Goal: Use online tool/utility: Use online tool/utility

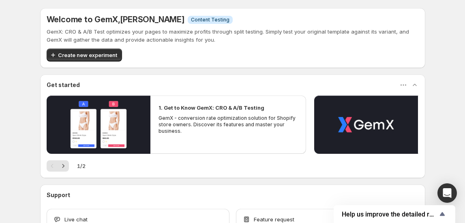
drag, startPoint x: 525, startPoint y: 0, endPoint x: 255, endPoint y: 2, distance: 269.8
click at [255, 2] on div "Welcome to GemX , [PERSON_NAME] Info Content Testing GemX: CRO & A/B Test optim…" at bounding box center [232, 118] width 385 height 237
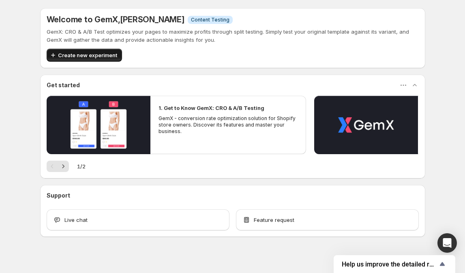
click at [96, 58] on span "Create new experiment" at bounding box center [87, 55] width 59 height 8
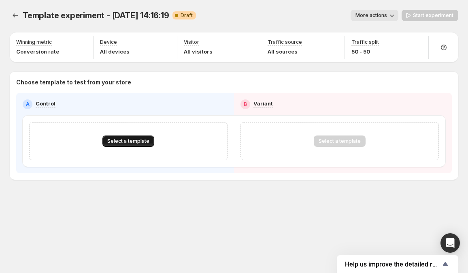
click at [144, 143] on span "Select a template" at bounding box center [128, 141] width 42 height 6
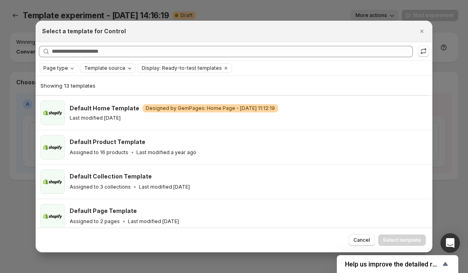
click at [89, 68] on span "Template source" at bounding box center [104, 68] width 41 height 6
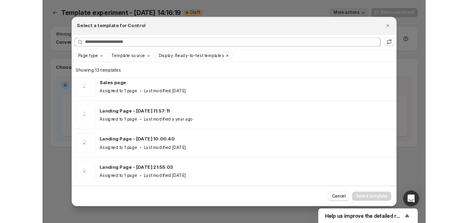
scroll to position [177, 0]
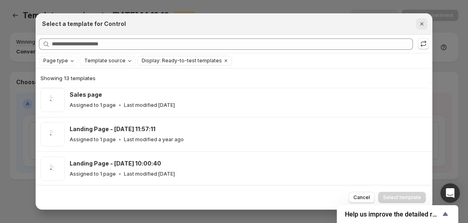
click at [425, 25] on icon "Close" at bounding box center [422, 24] width 8 height 8
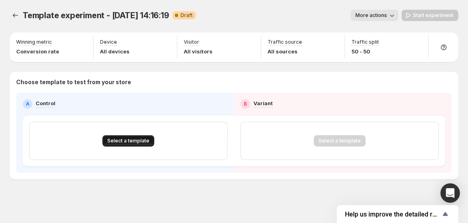
click at [115, 138] on span "Select a template" at bounding box center [128, 141] width 42 height 6
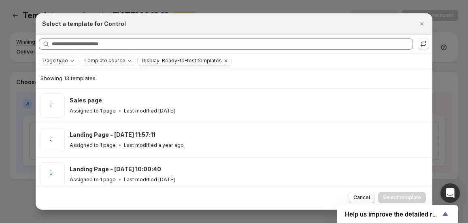
scroll to position [190, 0]
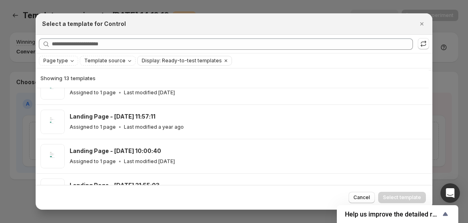
drag, startPoint x: 422, startPoint y: 25, endPoint x: 405, endPoint y: 25, distance: 16.6
click at [420, 25] on icon "Close" at bounding box center [422, 24] width 8 height 8
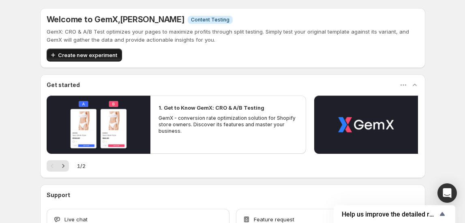
click at [79, 55] on span "Create new experiment" at bounding box center [87, 55] width 59 height 8
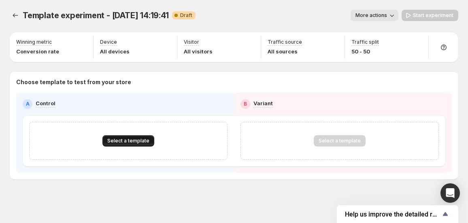
click at [128, 139] on span "Select a template" at bounding box center [128, 141] width 42 height 6
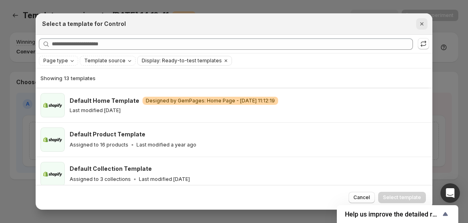
click at [420, 21] on icon "Close" at bounding box center [422, 24] width 8 height 8
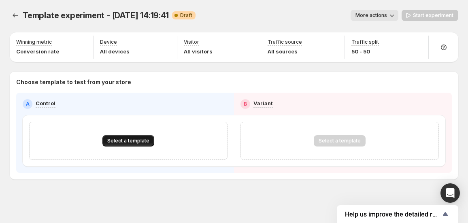
click at [139, 136] on button "Select a template" at bounding box center [128, 140] width 52 height 11
click at [137, 139] on span "Select a template" at bounding box center [128, 141] width 42 height 6
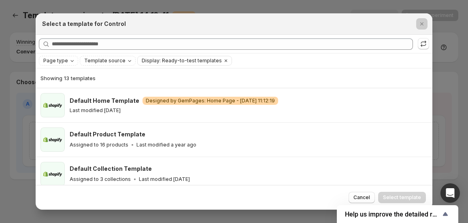
click at [433, 78] on div at bounding box center [234, 111] width 468 height 223
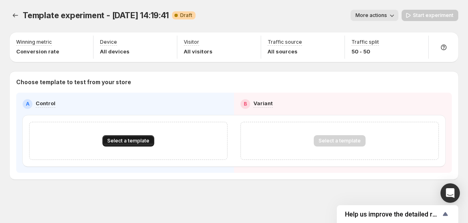
click at [113, 141] on span "Select a template" at bounding box center [128, 141] width 42 height 6
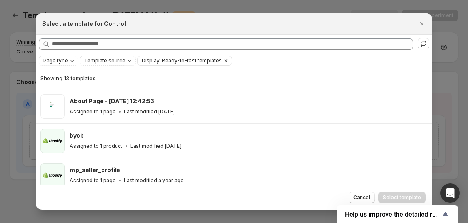
scroll to position [349, 0]
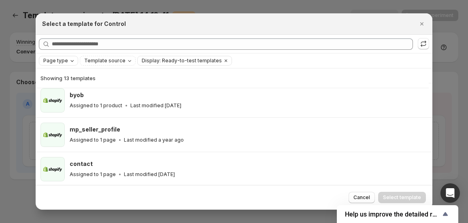
click at [61, 60] on span "Page type" at bounding box center [55, 61] width 25 height 6
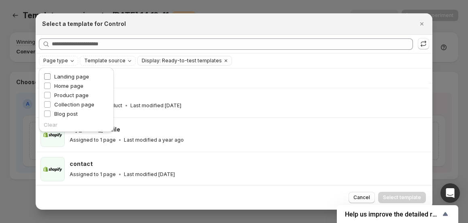
click at [60, 75] on span "Landing page" at bounding box center [71, 76] width 35 height 6
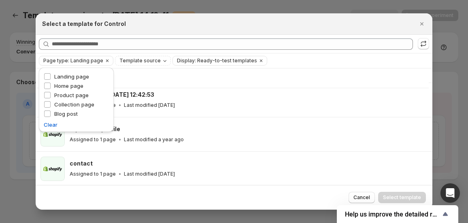
click at [100, 27] on h2 "Select a template for Control" at bounding box center [84, 24] width 84 height 8
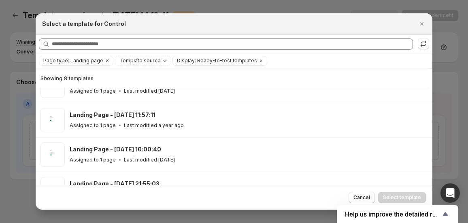
scroll to position [0, 0]
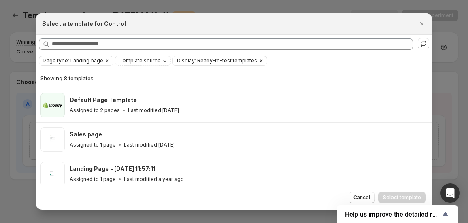
click at [188, 61] on span "Display: Ready-to-test templates" at bounding box center [217, 61] width 80 height 6
click at [260, 60] on icon "Clear" at bounding box center [261, 61] width 2 height 2
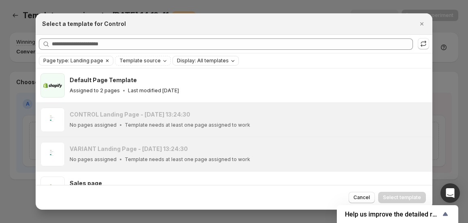
click at [107, 62] on icon "Clear" at bounding box center [107, 61] width 6 height 6
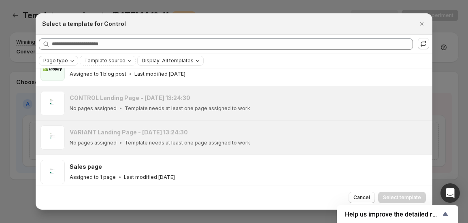
scroll to position [157, 0]
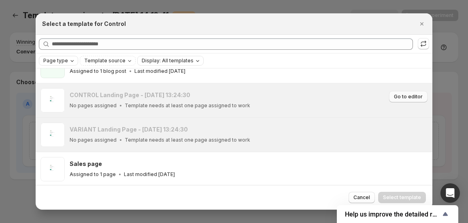
click at [394, 96] on span "Go to editor" at bounding box center [408, 97] width 29 height 6
click at [425, 24] on icon "Close" at bounding box center [422, 24] width 8 height 8
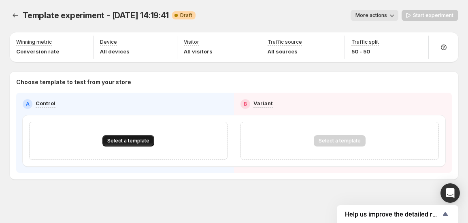
click at [135, 145] on button "Select a template" at bounding box center [128, 140] width 52 height 11
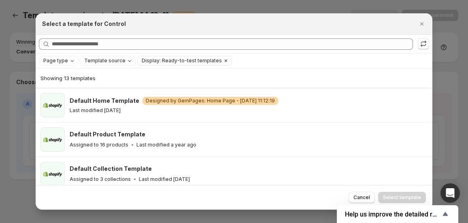
click at [223, 59] on icon "Clear" at bounding box center [226, 61] width 6 height 6
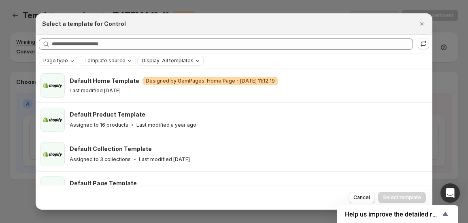
drag, startPoint x: 424, startPoint y: 24, endPoint x: 437, endPoint y: 30, distance: 14.5
click at [424, 24] on icon "Close" at bounding box center [422, 24] width 8 height 8
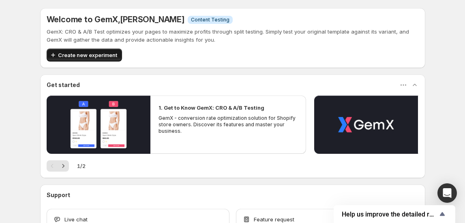
click at [69, 55] on span "Create new experiment" at bounding box center [87, 55] width 59 height 8
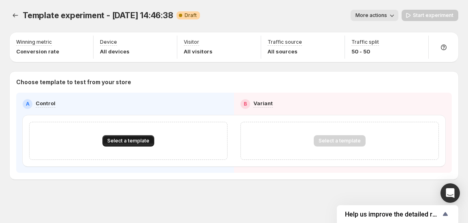
click at [119, 136] on button "Select a template" at bounding box center [128, 140] width 52 height 11
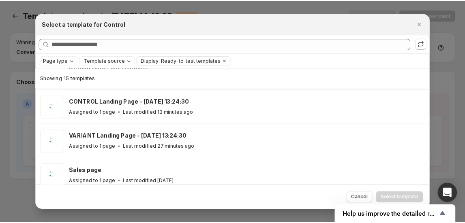
scroll to position [169, 0]
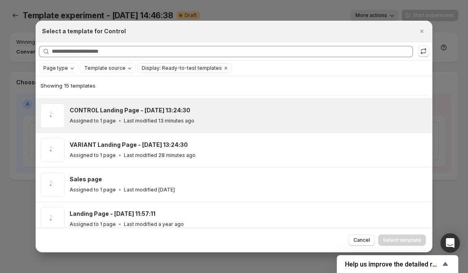
click at [133, 113] on h3 "CONTROL Landing Page - [DATE] 13:24:30" at bounding box center [130, 110] width 121 height 8
click at [408, 223] on span "Select template" at bounding box center [402, 240] width 38 height 6
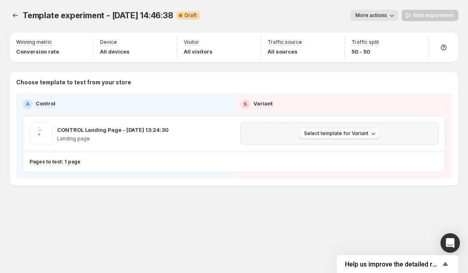
click at [369, 135] on icon "button" at bounding box center [373, 133] width 8 height 8
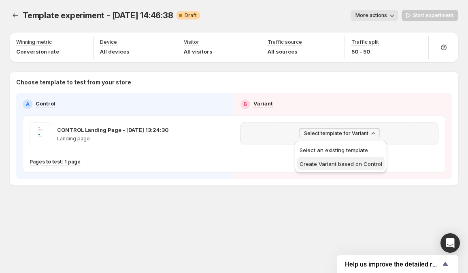
click at [341, 164] on span "Create Variant based on Control" at bounding box center [341, 163] width 83 height 6
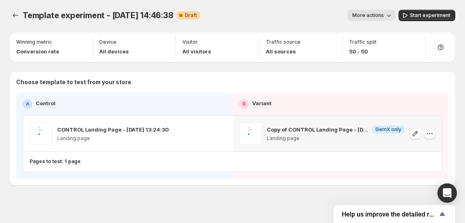
click at [433, 132] on icon "button" at bounding box center [429, 134] width 8 height 8
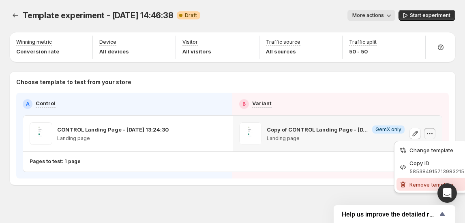
click at [410, 186] on span "Remove template" at bounding box center [431, 184] width 44 height 6
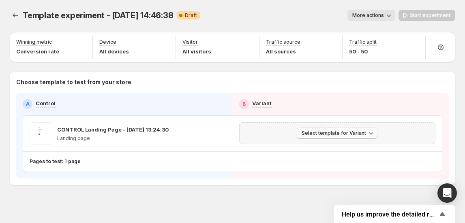
click at [363, 133] on span "Select template for Variant" at bounding box center [333, 133] width 64 height 6
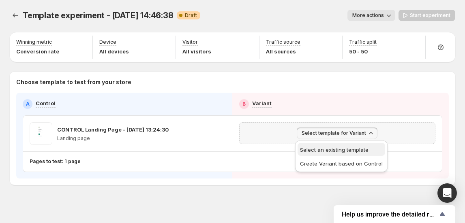
click at [354, 149] on span "Select an existing template" at bounding box center [334, 150] width 68 height 6
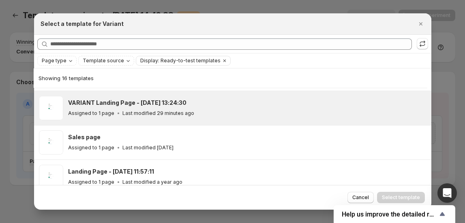
click at [271, 109] on div "Assigned to 1 page Last modified 29 minutes ago" at bounding box center [246, 113] width 356 height 8
click at [406, 200] on span "Select template" at bounding box center [401, 197] width 38 height 6
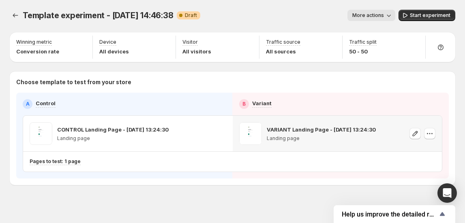
click at [232, 203] on div "Template experiment - Sep 21, 14:46:38. This page is ready Template experiment …" at bounding box center [232, 114] width 465 height 229
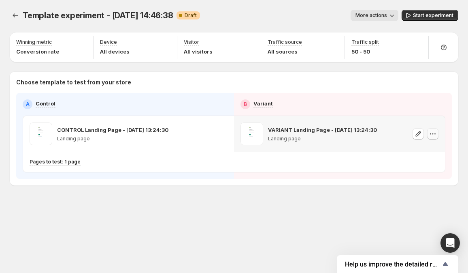
click at [431, 134] on icon "button" at bounding box center [433, 134] width 8 height 8
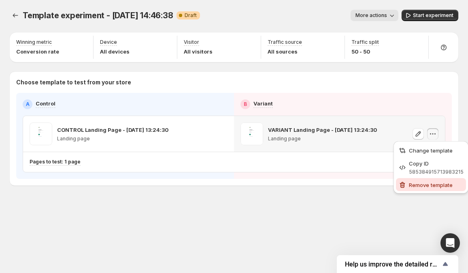
click at [428, 185] on span "Remove template" at bounding box center [431, 184] width 44 height 6
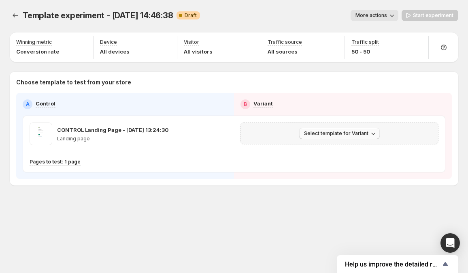
click at [362, 134] on span "Select template for Variant" at bounding box center [336, 133] width 64 height 6
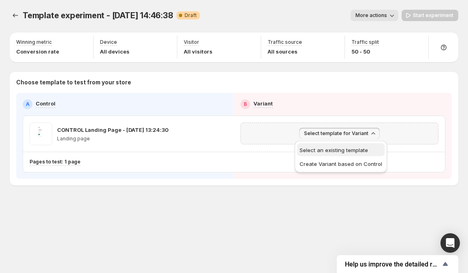
click at [312, 148] on span "Select an existing template" at bounding box center [334, 150] width 68 height 6
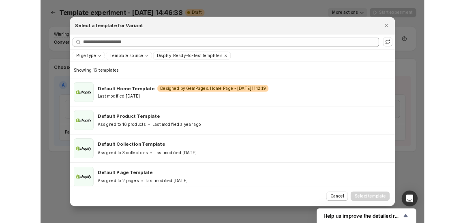
scroll to position [95, 0]
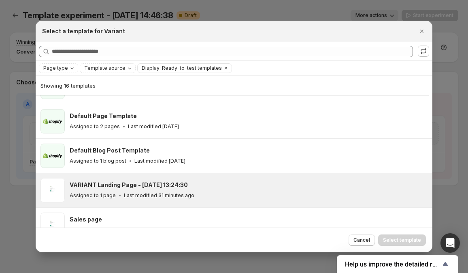
click at [210, 192] on div "Assigned to 1 page Last modified 31 minutes ago" at bounding box center [248, 195] width 356 height 8
click at [417, 223] on span "Select template" at bounding box center [402, 240] width 38 height 6
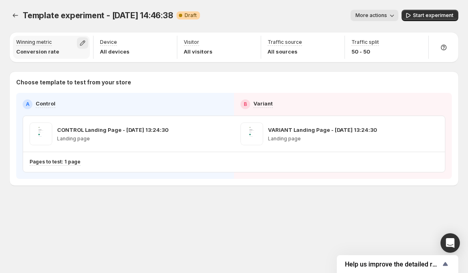
click at [78, 40] on button "button" at bounding box center [82, 42] width 11 height 11
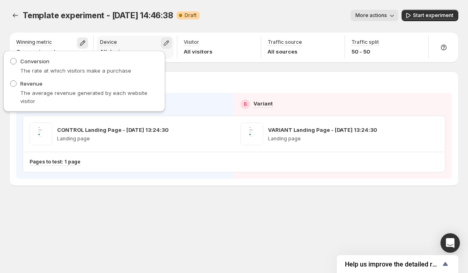
click at [167, 42] on icon "button" at bounding box center [166, 43] width 8 height 8
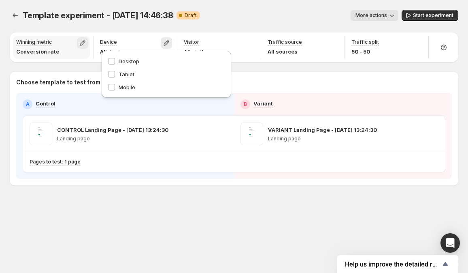
click at [82, 44] on icon "button" at bounding box center [83, 43] width 8 height 8
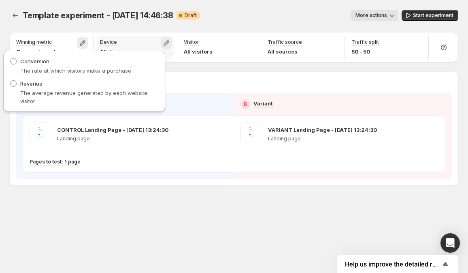
click at [163, 43] on icon "button" at bounding box center [166, 43] width 8 height 8
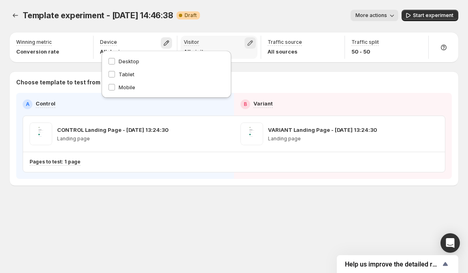
click at [250, 40] on icon "button" at bounding box center [250, 43] width 8 height 8
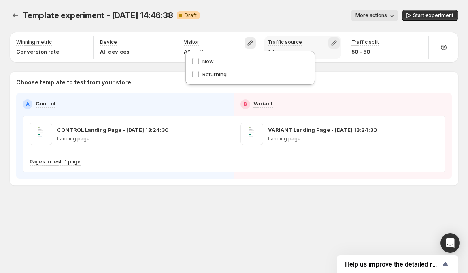
click at [337, 43] on icon "button" at bounding box center [334, 43] width 8 height 8
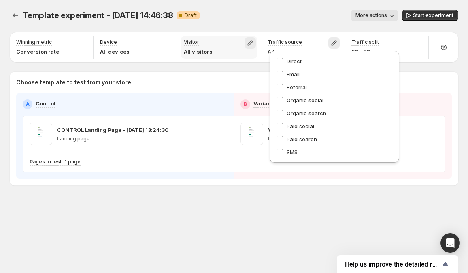
click at [250, 43] on icon "button" at bounding box center [250, 43] width 8 height 8
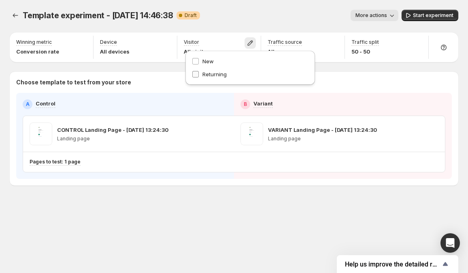
click at [213, 75] on span "Returning" at bounding box center [215, 74] width 24 height 6
click at [216, 73] on span "Returning" at bounding box center [215, 75] width 24 height 6
click at [217, 73] on span "Returning" at bounding box center [215, 74] width 24 height 6
click at [373, 78] on div "Choose template to test from your store A Control B Variant CONTROL Landing Pag…" at bounding box center [234, 128] width 449 height 113
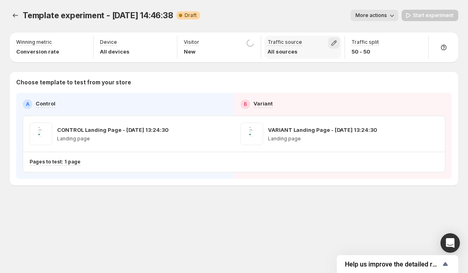
click at [337, 41] on icon "button" at bounding box center [334, 43] width 8 height 8
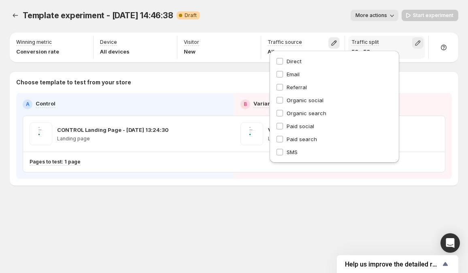
click at [420, 44] on icon "button" at bounding box center [418, 43] width 8 height 8
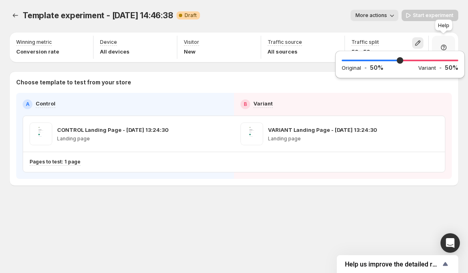
click at [441, 46] on icon at bounding box center [444, 48] width 6 height 6
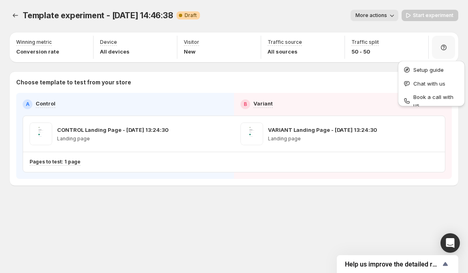
click at [299, 197] on div "Template experiment - Sep 21, 14:46:38. This page is ready Template experiment …" at bounding box center [234, 114] width 468 height 229
click at [383, 17] on span "More actions" at bounding box center [372, 15] width 32 height 6
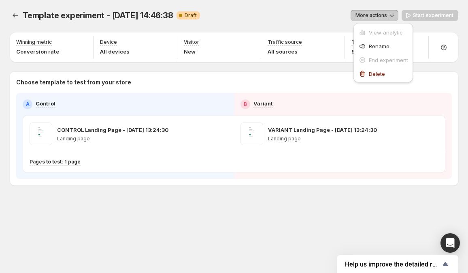
click at [383, 17] on span "More actions" at bounding box center [372, 15] width 32 height 6
click at [300, 67] on div "Winning metric Conversion rate Device All devices Visitor New Traffic source Al…" at bounding box center [234, 108] width 449 height 153
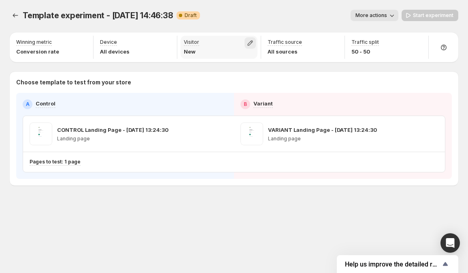
click at [252, 41] on icon "button" at bounding box center [250, 43] width 5 height 5
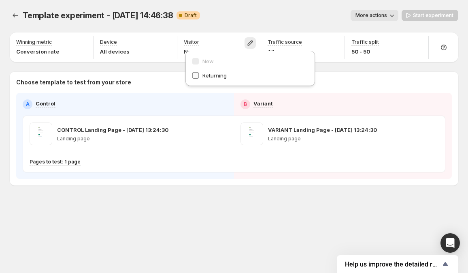
click at [208, 73] on span "Returning" at bounding box center [215, 75] width 24 height 6
click at [224, 13] on div "More actions" at bounding box center [303, 15] width 192 height 11
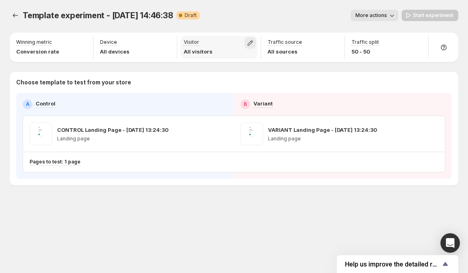
click at [254, 43] on icon "button" at bounding box center [250, 43] width 8 height 8
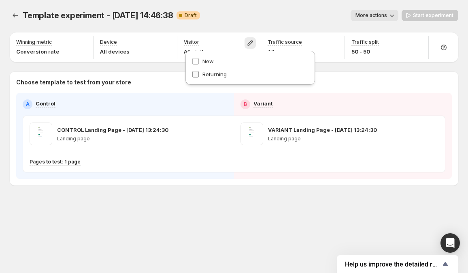
click at [228, 74] on label "Returning" at bounding box center [250, 74] width 117 height 8
click at [252, 7] on div "Template experiment - Sep 21, 14:46:38. This page is ready Template experiment …" at bounding box center [234, 15] width 449 height 31
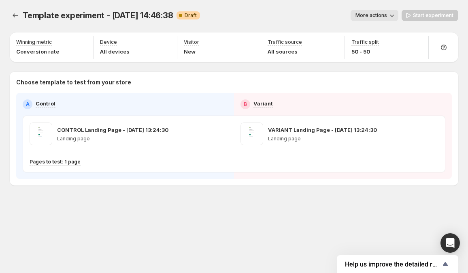
click at [347, 196] on div "Template experiment - Sep 21, 14:46:38. This page is ready Template experiment …" at bounding box center [234, 114] width 468 height 229
click at [395, 12] on icon "button" at bounding box center [392, 15] width 8 height 8
click at [296, 9] on div "Template experiment - Sep 21, 14:46:38. This page is ready Template experiment …" at bounding box center [234, 15] width 449 height 31
click at [301, 4] on div "Template experiment - Sep 21, 14:46:38. This page is ready Template experiment …" at bounding box center [234, 15] width 449 height 31
click at [311, 209] on div "Template experiment - Sep 21, 14:46:38. This page is ready Template experiment …" at bounding box center [234, 114] width 468 height 229
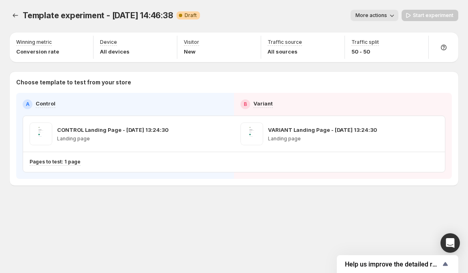
click at [329, 215] on div "Template experiment - Sep 21, 14:46:38. This page is ready Template experiment …" at bounding box center [234, 114] width 468 height 229
click at [326, 68] on div "Winning metric Conversion rate Device All devices Visitor New Traffic source Al…" at bounding box center [234, 108] width 449 height 153
click at [328, 65] on div "Winning metric Conversion rate Device All devices Visitor New Traffic source Al…" at bounding box center [234, 108] width 449 height 153
click at [439, 139] on div "VARIANT Landing Page - Sep 21, 13:24:30 Landing page" at bounding box center [339, 134] width 211 height 36
click at [437, 136] on button "button" at bounding box center [432, 133] width 11 height 11
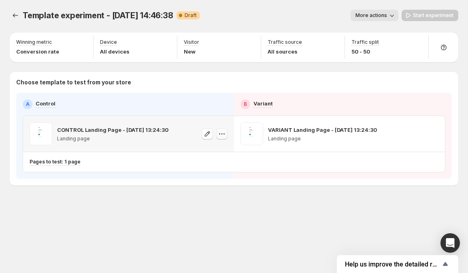
click at [220, 133] on icon "button" at bounding box center [222, 134] width 8 height 8
click at [175, 215] on div "Template experiment - Sep 21, 14:46:38. This page is ready Template experiment …" at bounding box center [234, 114] width 468 height 229
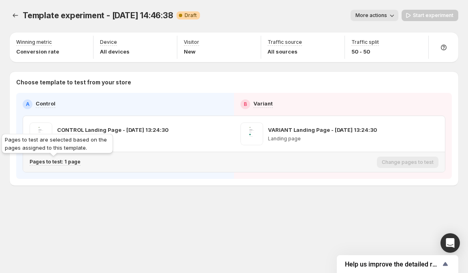
click at [67, 160] on p "Pages to test: 1 page" at bounding box center [55, 161] width 51 height 6
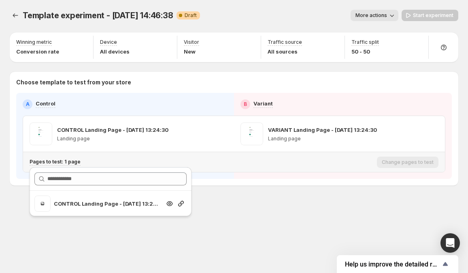
click at [100, 206] on p "CONTROL Landing Page - [DATE] 13:24:30" at bounding box center [107, 203] width 107 height 8
click at [103, 201] on p "CONTROL Landing Page - [DATE] 13:24:30" at bounding box center [107, 203] width 107 height 8
click at [343, 216] on div "Template experiment - Sep 21, 14:46:38. This page is ready Template experiment …" at bounding box center [234, 114] width 468 height 229
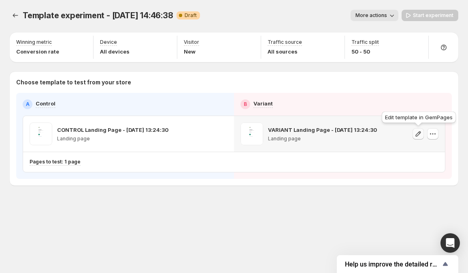
click at [420, 135] on icon "button" at bounding box center [418, 134] width 8 height 8
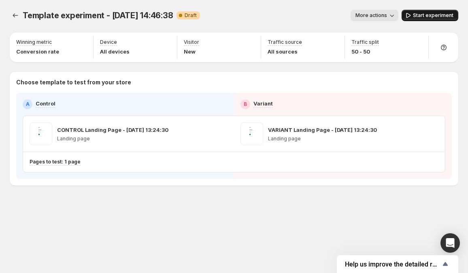
click at [431, 15] on span "Start experiment" at bounding box center [433, 15] width 41 height 6
click at [377, 11] on button "More actions" at bounding box center [371, 15] width 48 height 11
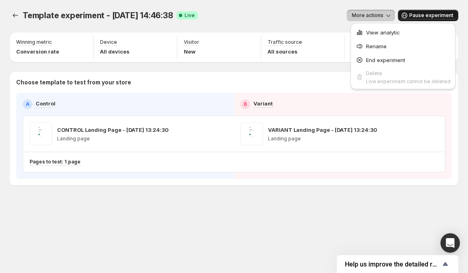
click at [386, 16] on icon "button" at bounding box center [388, 15] width 8 height 8
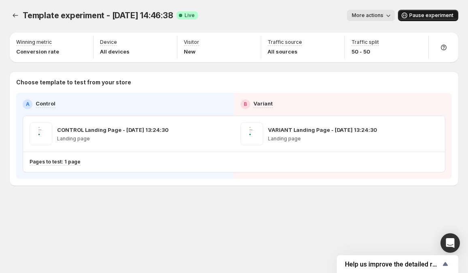
click at [392, 17] on icon "button" at bounding box center [388, 15] width 8 height 8
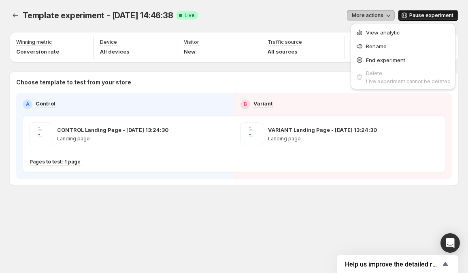
click at [267, 15] on div "More actions" at bounding box center [300, 15] width 190 height 11
